Goal: Check status: Check status

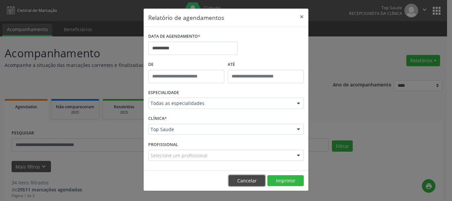
click at [256, 180] on button "Cancelar" at bounding box center [247, 180] width 36 height 11
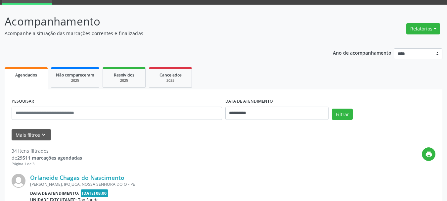
scroll to position [66, 0]
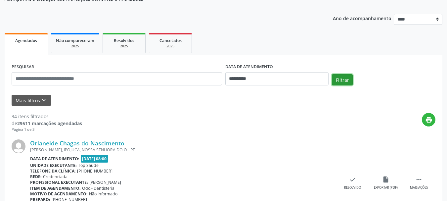
click at [345, 78] on button "Filtrar" at bounding box center [342, 79] width 21 height 11
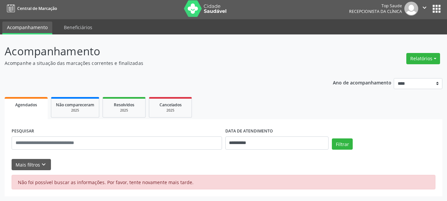
scroll to position [2, 0]
click at [395, 5] on div "Top Saude" at bounding box center [375, 6] width 53 height 6
drag, startPoint x: 428, startPoint y: 80, endPoint x: 425, endPoint y: 73, distance: 7.6
click at [427, 79] on select "**** **** **** **** ****" at bounding box center [418, 83] width 49 height 11
click at [425, 53] on div "Relatórios Agendamentos Procedimentos realizados" at bounding box center [423, 59] width 38 height 16
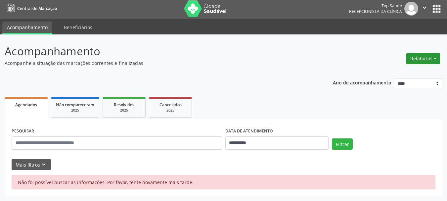
click at [425, 53] on button "Relatórios" at bounding box center [423, 58] width 34 height 11
click at [362, 57] on header "Acompanhamento Acompanhe a situação das marcações correntes e finalizadas Relat…" at bounding box center [224, 54] width 438 height 23
click at [80, 27] on link "Beneficiários" at bounding box center [78, 28] width 38 height 12
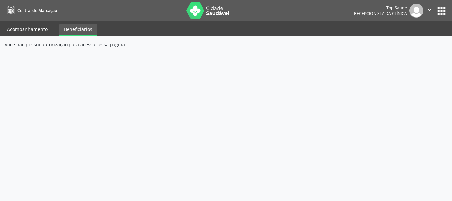
click at [30, 25] on link "Acompanhamento" at bounding box center [27, 29] width 50 height 12
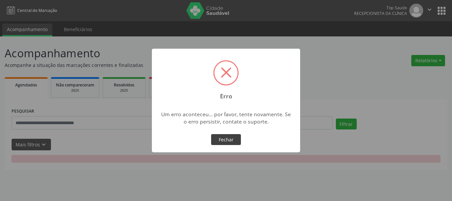
click at [228, 138] on button "Fechar" at bounding box center [226, 139] width 30 height 11
